Goal: Information Seeking & Learning: Learn about a topic

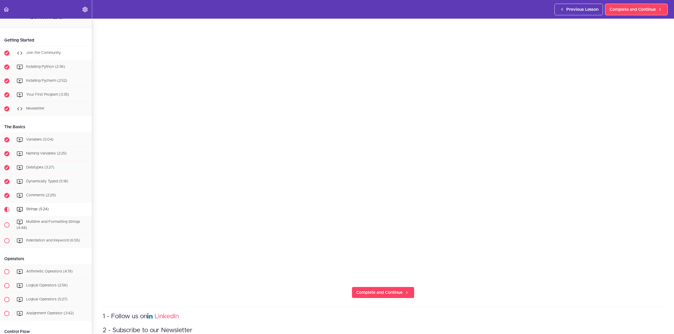
scroll to position [1, 0]
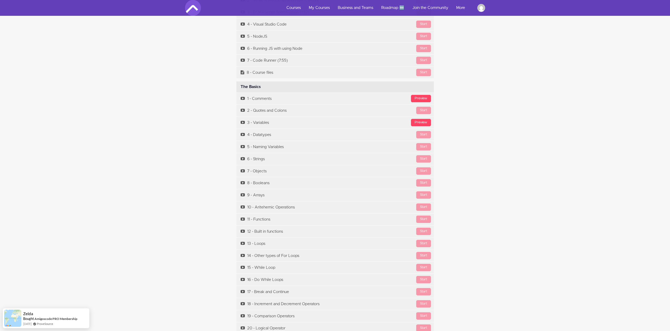
scroll to position [1227, 0]
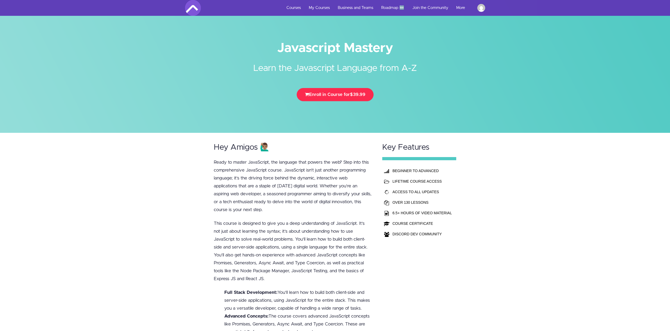
click at [355, 94] on span "$39.99" at bounding box center [358, 94] width 16 height 4
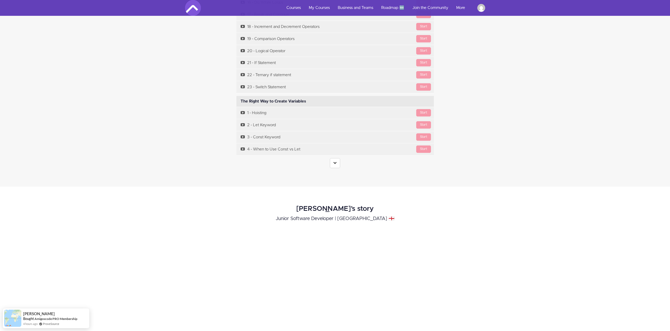
scroll to position [1553, 0]
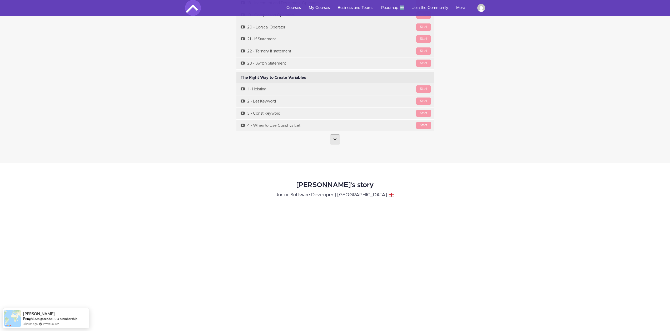
click at [335, 140] on icon at bounding box center [334, 138] width 3 height 3
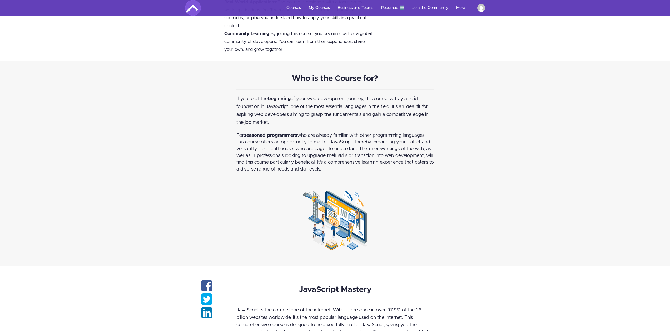
scroll to position [368, 0]
click at [481, 8] on img at bounding box center [481, 8] width 8 height 8
click at [148, 112] on div "Who is the Course for? If you're at the beginning of your web development journ…" at bounding box center [335, 164] width 670 height 205
click at [323, 4] on link "My Courses" at bounding box center [319, 8] width 29 height 16
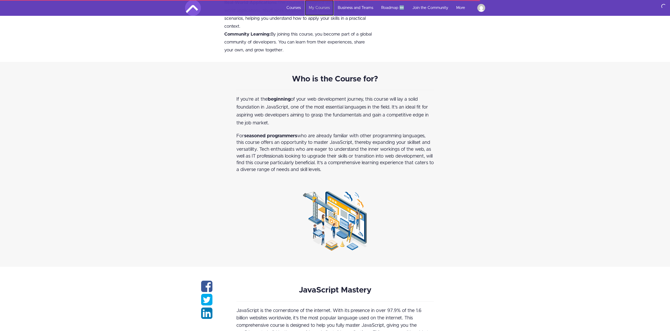
click at [327, 7] on link "My Courses" at bounding box center [319, 8] width 29 height 16
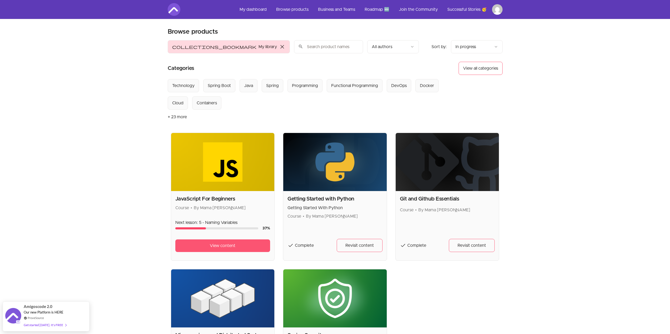
click at [226, 246] on span "View content" at bounding box center [223, 246] width 26 height 6
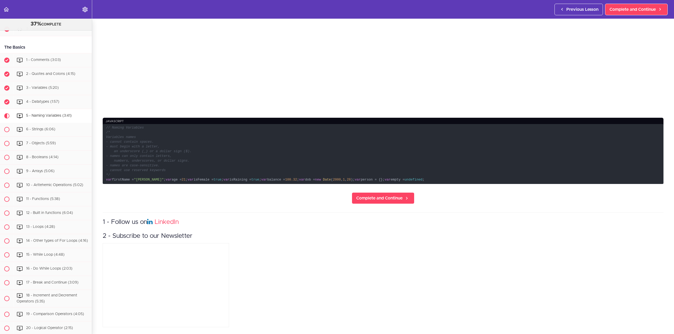
scroll to position [230, 0]
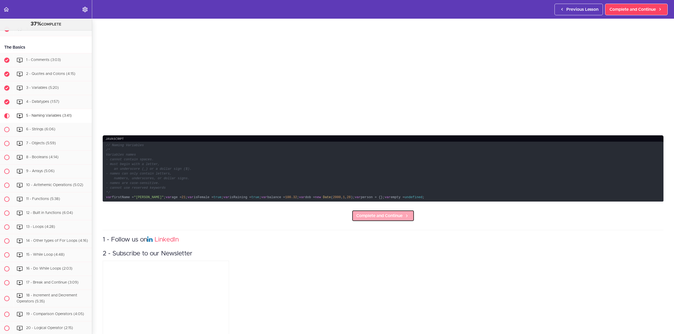
click at [393, 219] on span "Complete and Continue" at bounding box center [379, 216] width 46 height 6
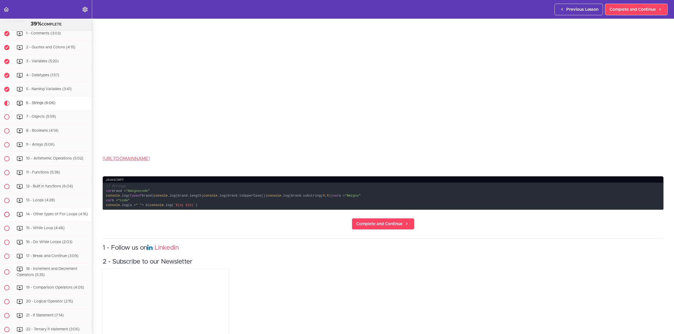
scroll to position [203, 0]
click at [380, 227] on span "Complete and Continue" at bounding box center [379, 224] width 46 height 6
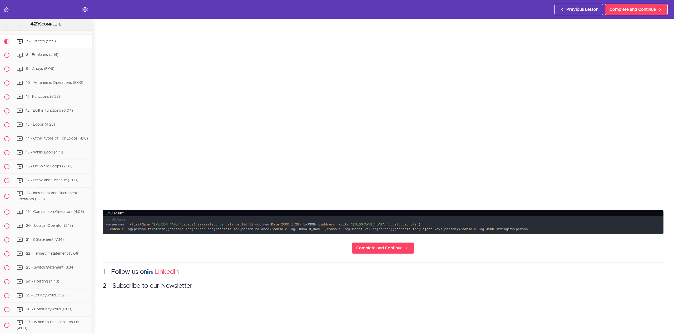
scroll to position [158, 0]
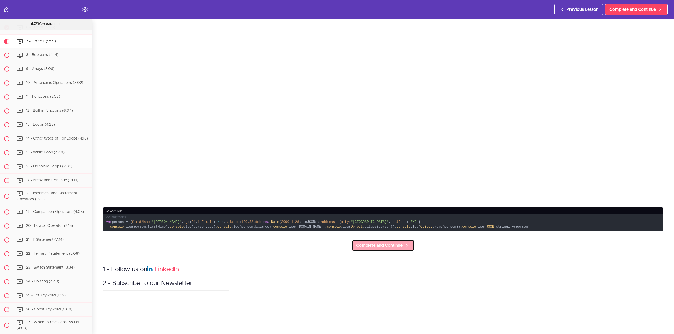
click at [391, 249] on span "Complete and Continue" at bounding box center [379, 246] width 46 height 6
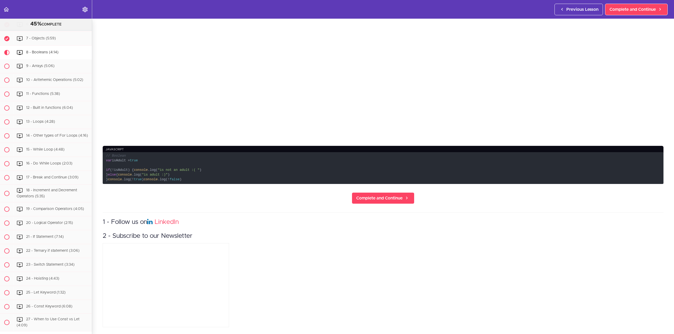
scroll to position [245, 0]
click at [392, 195] on span "Complete and Continue" at bounding box center [379, 198] width 46 height 6
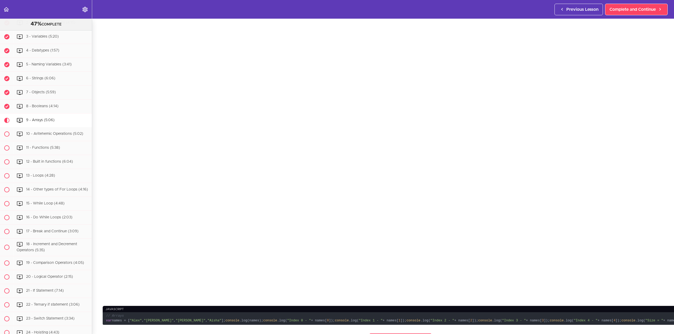
scroll to position [158, 0]
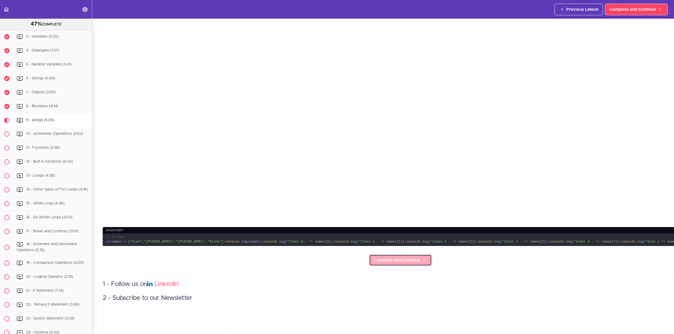
click at [386, 264] on span "Complete and Continue" at bounding box center [396, 260] width 46 height 6
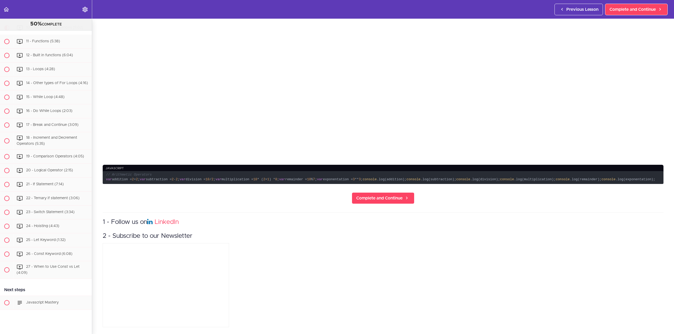
scroll to position [259, 0]
click at [389, 195] on span "Complete and Continue" at bounding box center [379, 198] width 46 height 6
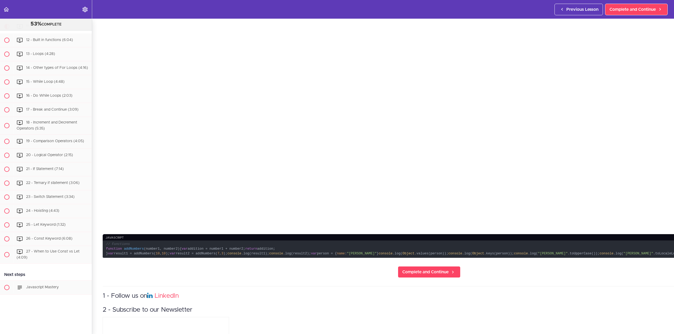
scroll to position [297, 0]
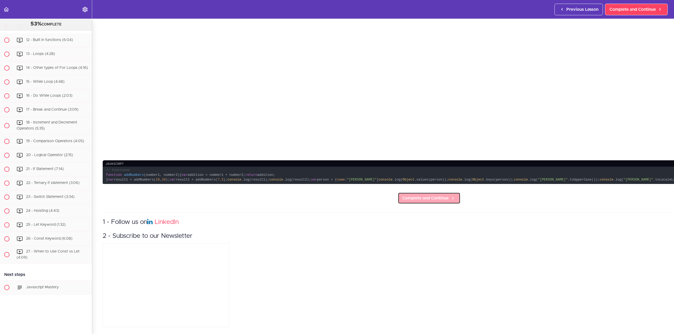
click at [402, 195] on span "Complete and Continue" at bounding box center [425, 198] width 46 height 6
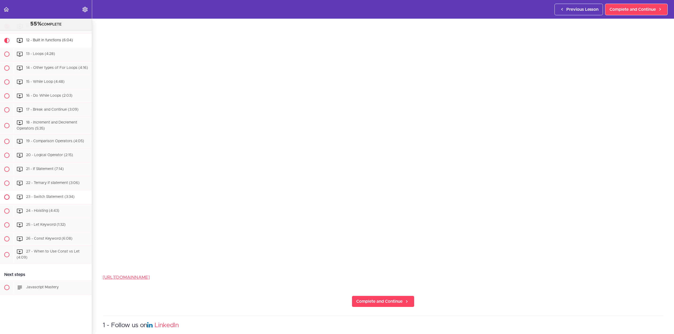
scroll to position [118, 0]
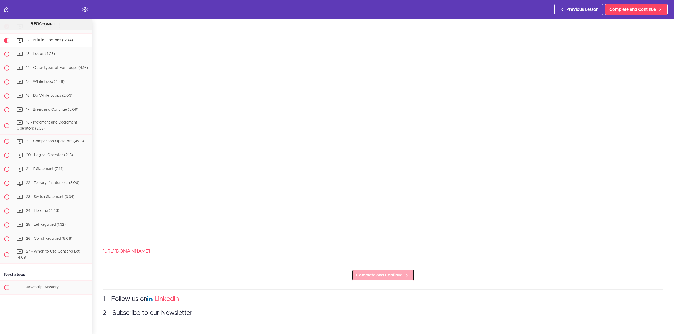
click at [398, 273] on span "Complete and Continue" at bounding box center [379, 275] width 46 height 6
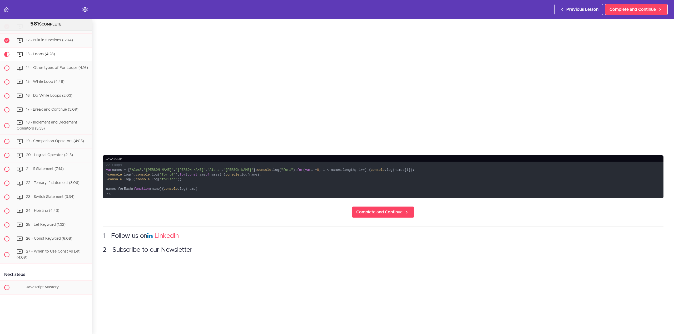
scroll to position [211, 0]
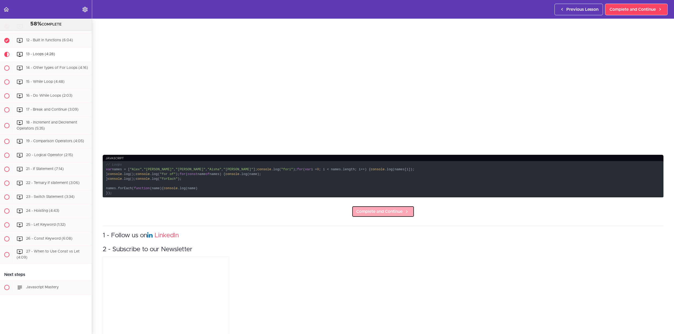
click at [384, 215] on span "Complete and Continue" at bounding box center [379, 212] width 46 height 6
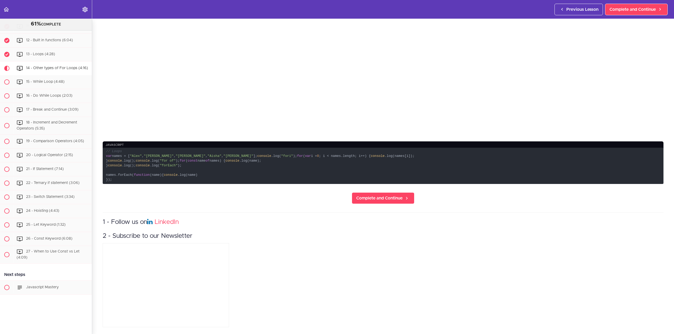
scroll to position [237, 0]
click at [392, 202] on span "Complete and Continue" at bounding box center [379, 198] width 46 height 6
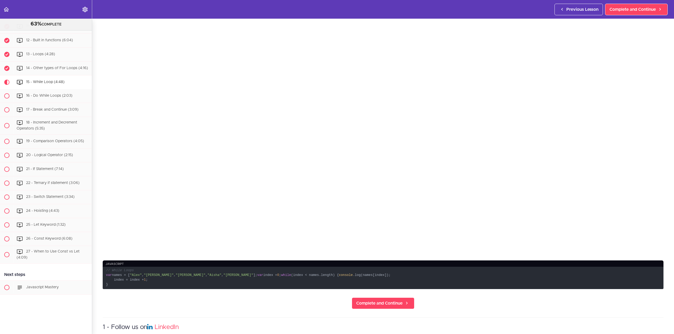
scroll to position [132, 0]
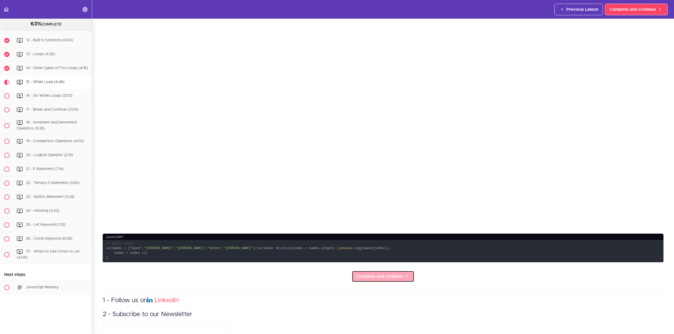
click at [396, 280] on span "Complete and Continue" at bounding box center [379, 277] width 46 height 6
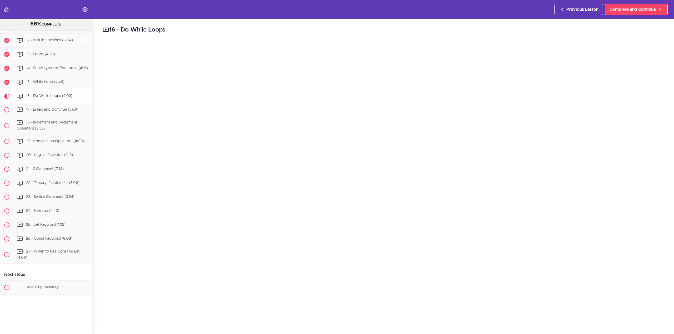
scroll to position [105, 0]
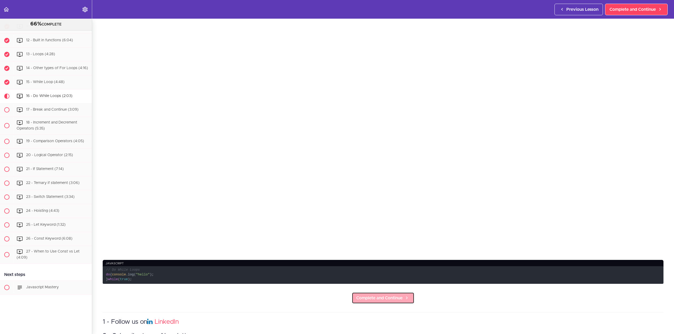
click at [382, 299] on span "Complete and Continue" at bounding box center [379, 298] width 46 height 6
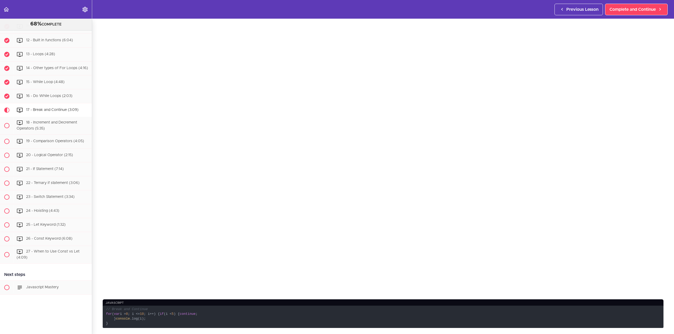
scroll to position [105, 0]
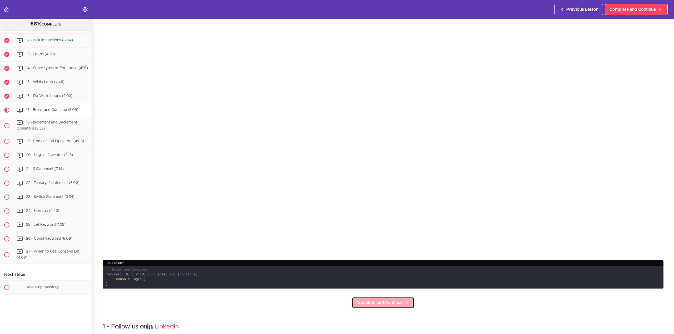
click at [372, 306] on span "Complete and Continue" at bounding box center [379, 303] width 46 height 6
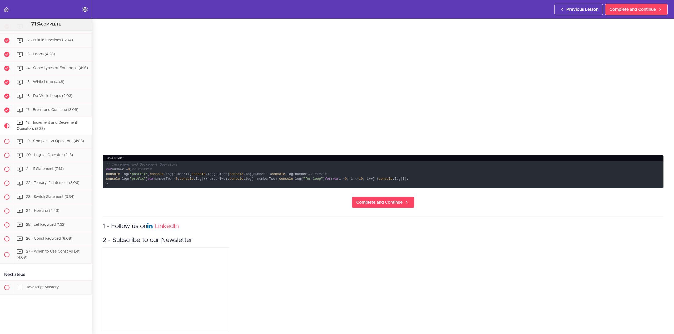
scroll to position [263, 0]
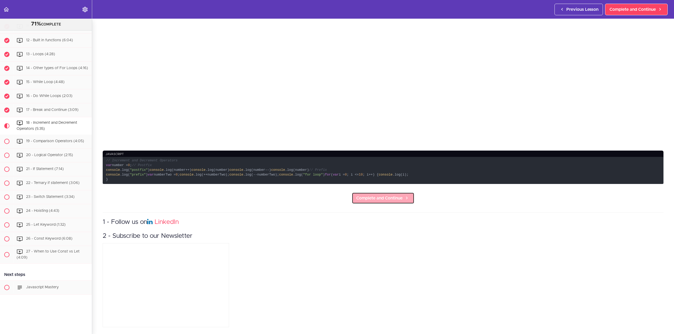
click at [367, 202] on span "Complete and Continue" at bounding box center [379, 198] width 46 height 6
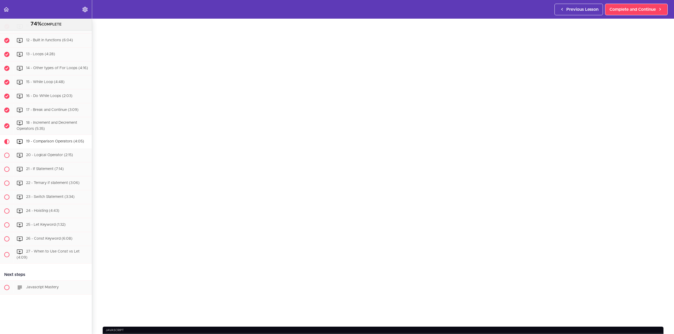
scroll to position [105, 0]
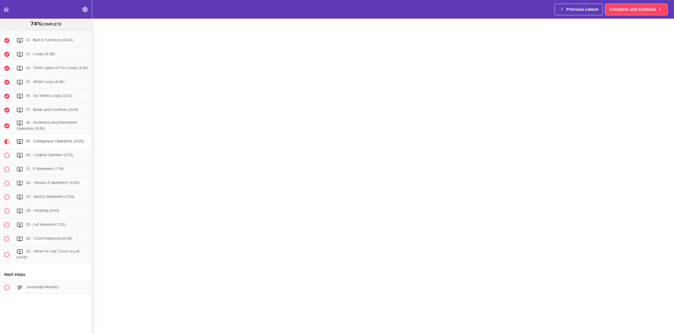
scroll to position [26, 0]
